Goal: Task Accomplishment & Management: Complete application form

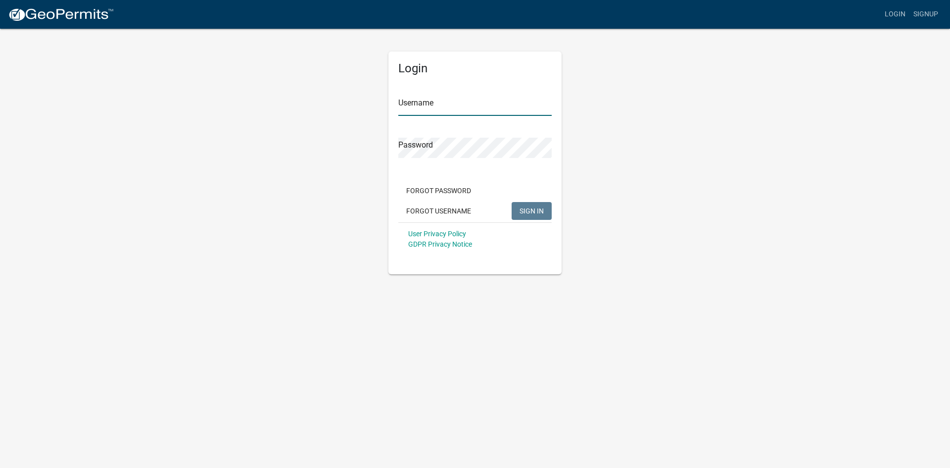
click at [437, 103] on input "Username" at bounding box center [474, 106] width 153 height 20
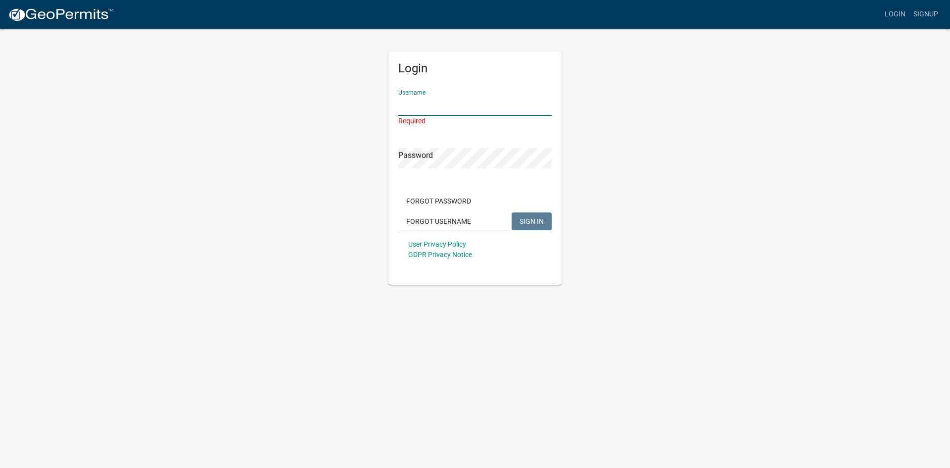
type input "TBR.Jasper"
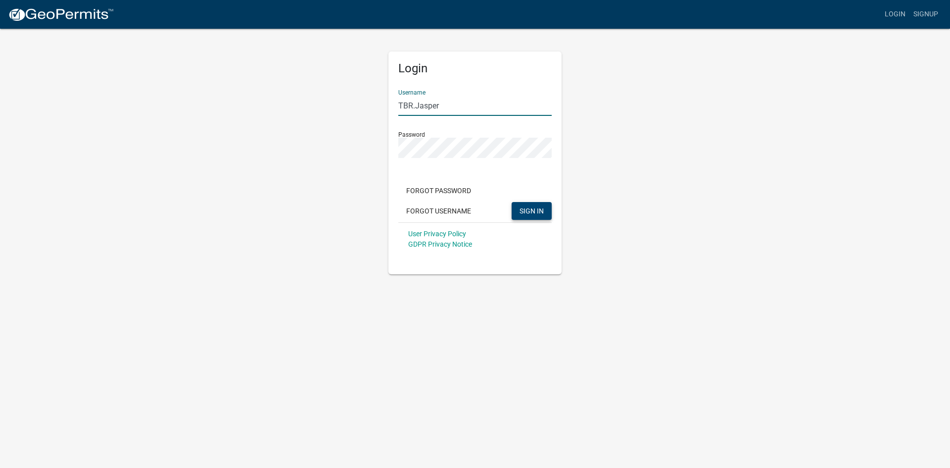
click at [530, 210] on span "SIGN IN" at bounding box center [532, 210] width 24 height 8
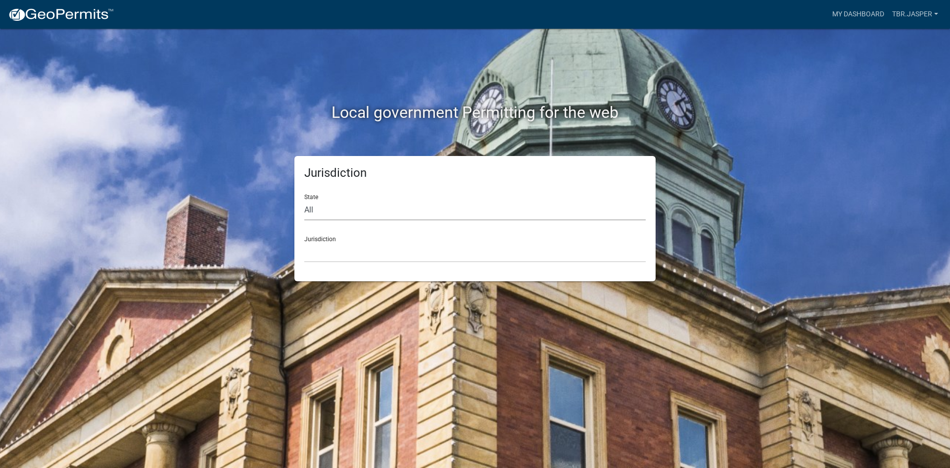
click at [309, 210] on select "All [US_STATE] [US_STATE] [US_STATE] [US_STATE] [US_STATE] [US_STATE] [US_STATE…" at bounding box center [474, 210] width 341 height 20
click at [307, 212] on select "All [US_STATE] [US_STATE] [US_STATE] [US_STATE] [US_STATE] [US_STATE] [US_STATE…" at bounding box center [474, 210] width 341 height 20
select select "[US_STATE]"
click at [304, 200] on select "All [US_STATE] [US_STATE] [US_STATE] [US_STATE] [US_STATE] [US_STATE] [US_STATE…" at bounding box center [474, 210] width 341 height 20
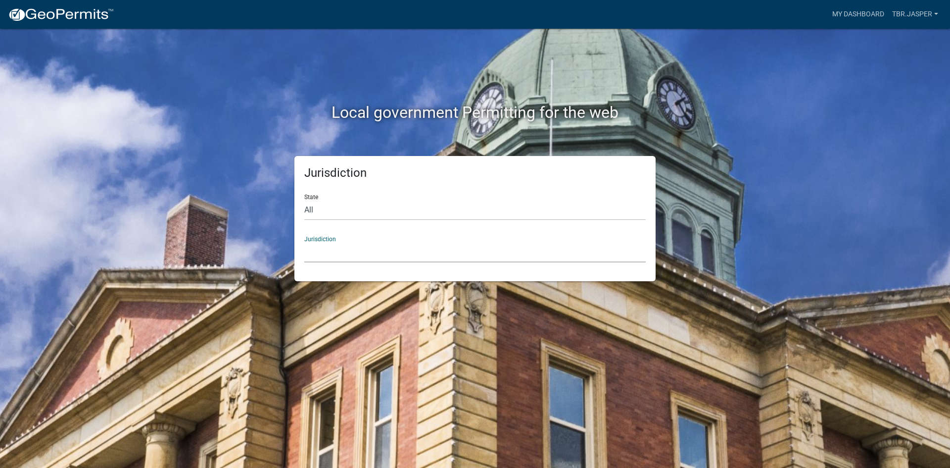
click at [330, 251] on select "[GEOGRAPHIC_DATA], [US_STATE] [GEOGRAPHIC_DATA], [US_STATE]" at bounding box center [474, 252] width 341 height 20
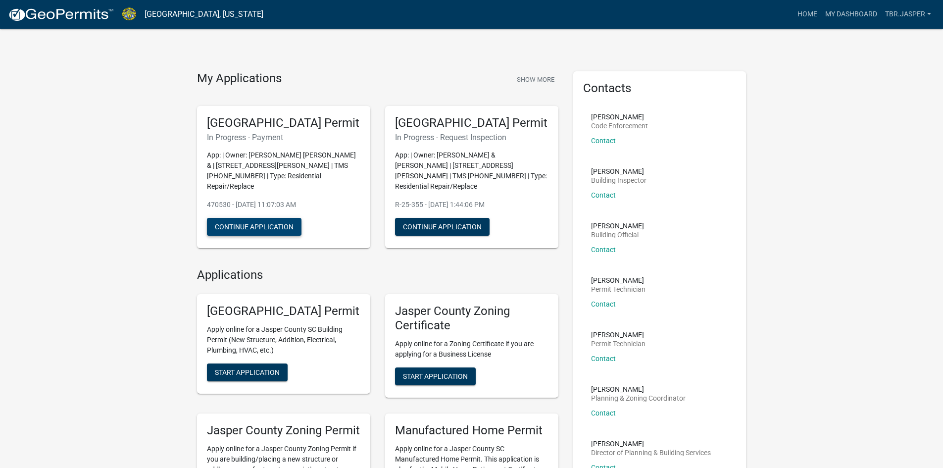
click at [264, 235] on button "Continue Application" at bounding box center [254, 227] width 95 height 18
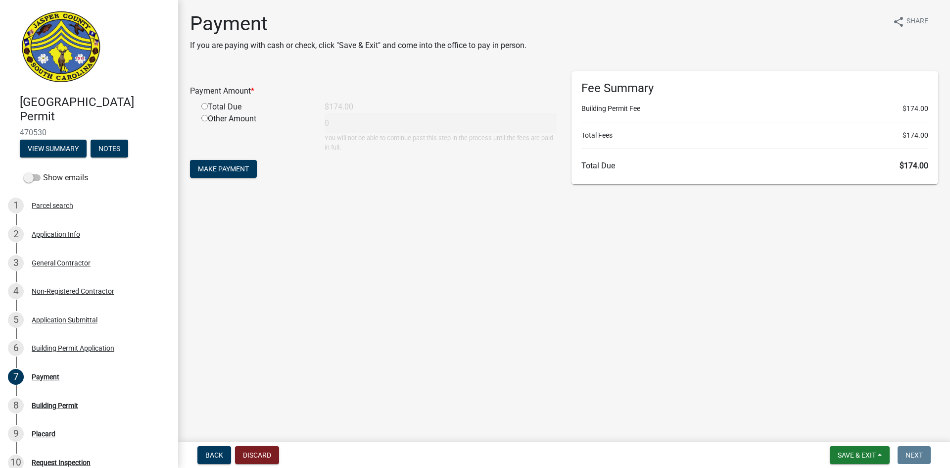
click at [204, 106] on input "radio" at bounding box center [204, 106] width 6 height 6
radio input "true"
type input "174"
click at [228, 170] on span "Make Payment" at bounding box center [223, 169] width 51 height 8
